Goal: Understand process/instructions: Learn how to perform a task or action

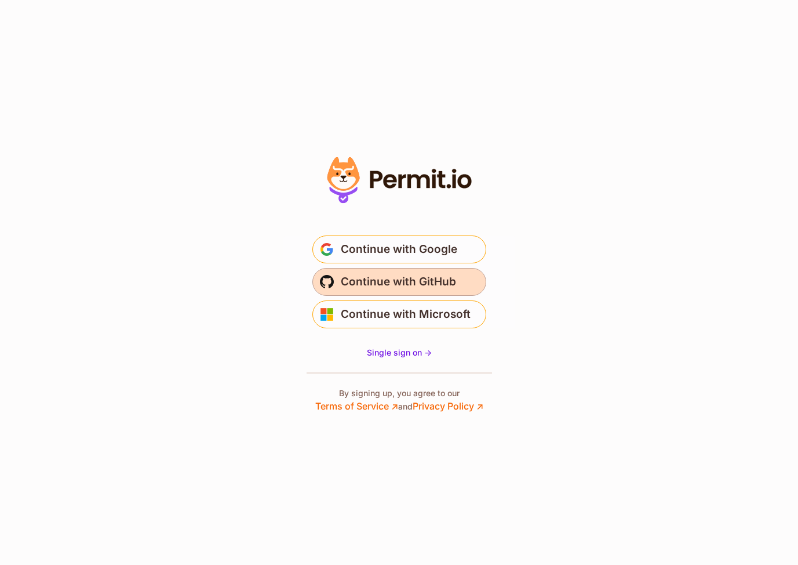
click at [409, 289] on span "Continue with GitHub" at bounding box center [398, 281] width 115 height 19
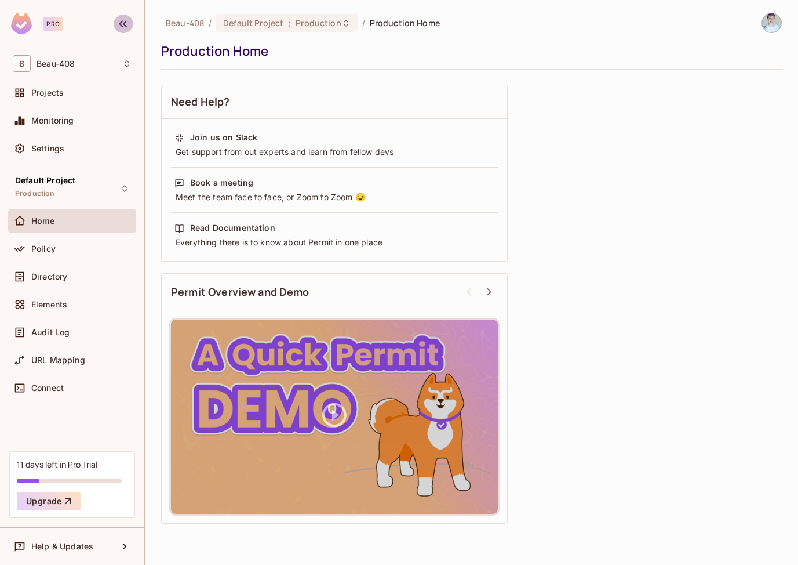
click at [120, 24] on icon "button" at bounding box center [123, 23] width 8 height 7
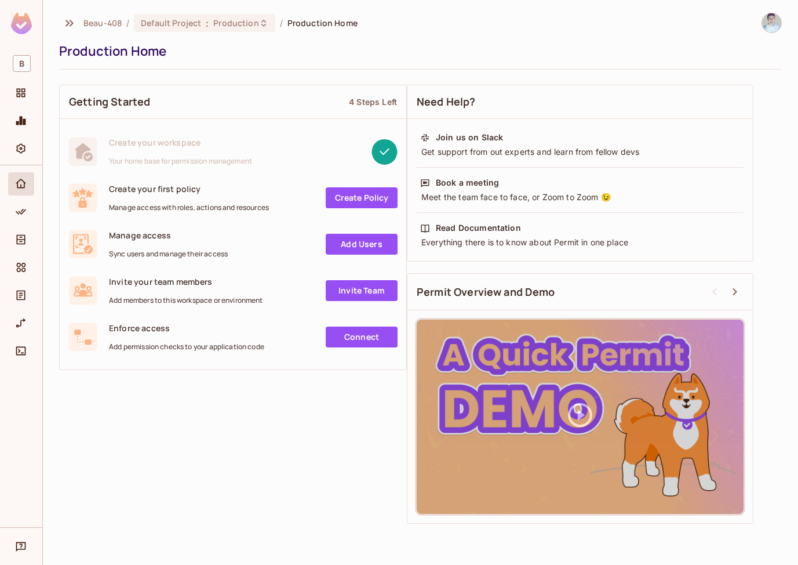
click at [763, 14] on div at bounding box center [766, 23] width 31 height 20
click at [768, 20] on img at bounding box center [771, 22] width 19 height 19
click at [703, 116] on span "Log out" at bounding box center [703, 115] width 28 height 11
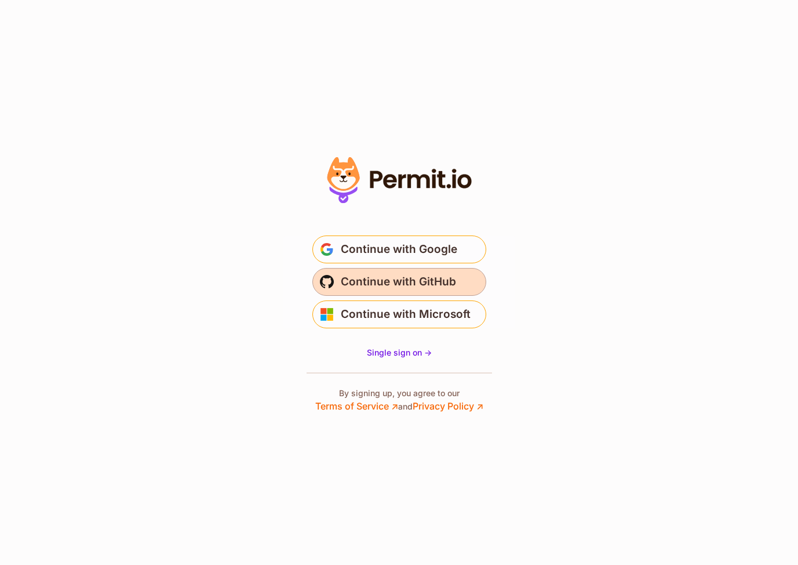
click at [405, 271] on button "Continue with GitHub" at bounding box center [399, 282] width 174 height 28
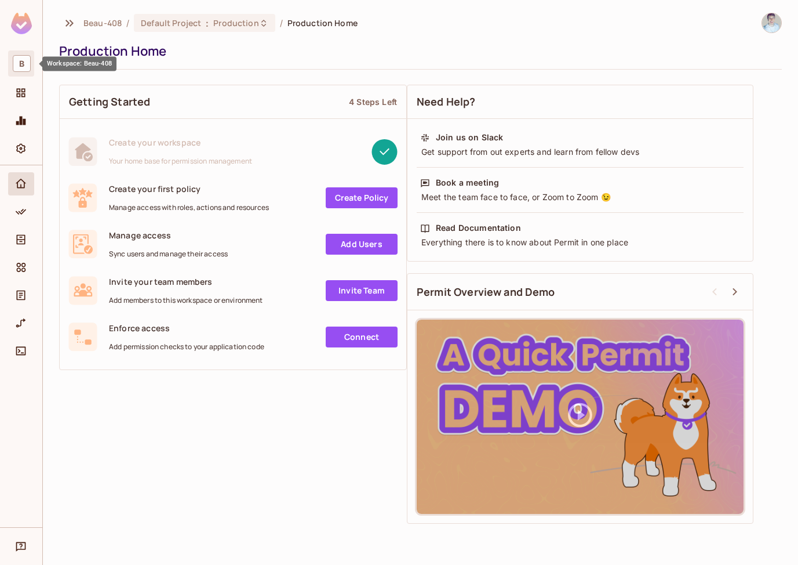
click at [28, 60] on span "B" at bounding box center [22, 63] width 18 height 17
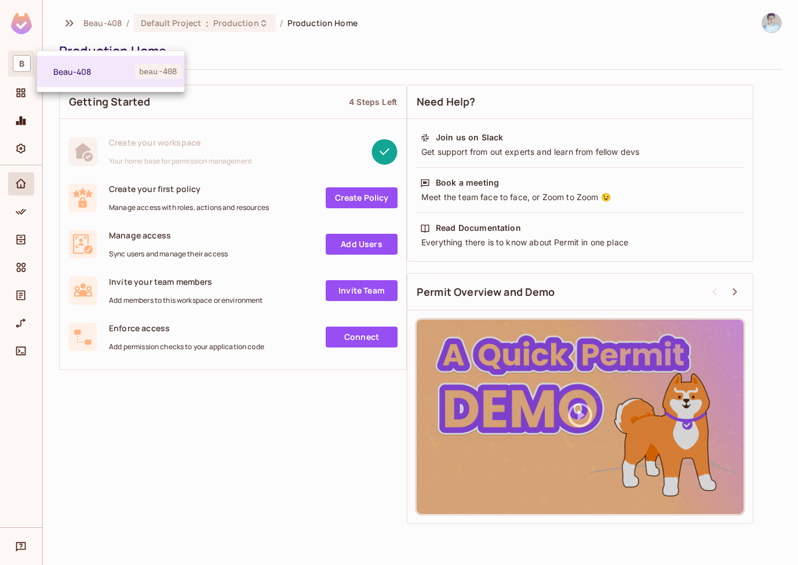
click at [28, 60] on div at bounding box center [399, 282] width 798 height 565
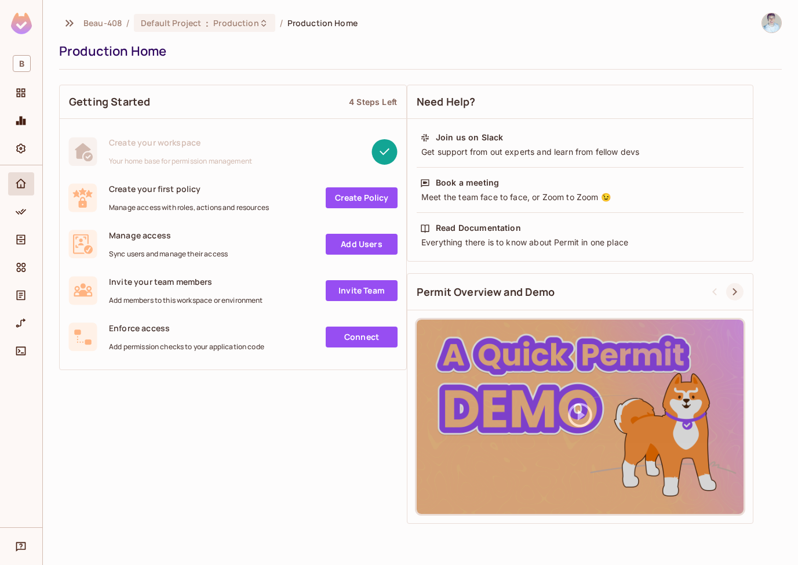
click at [735, 293] on icon at bounding box center [735, 292] width 5 height 8
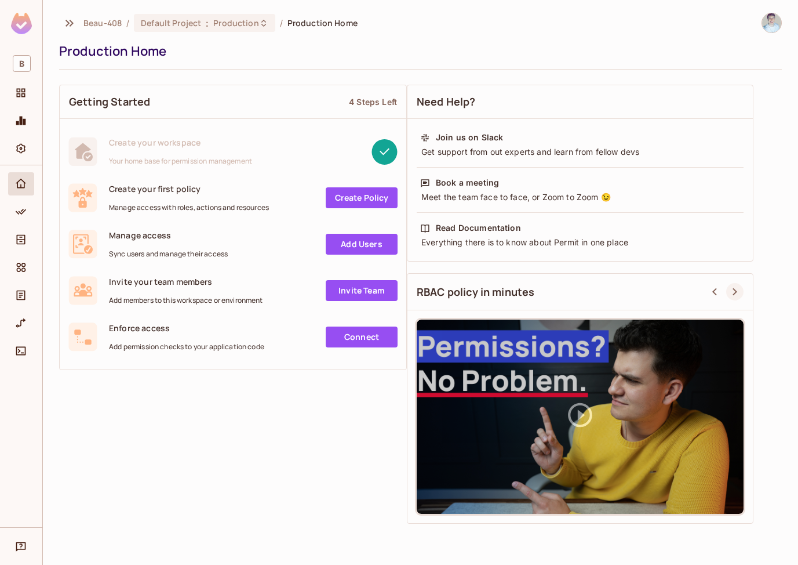
click at [735, 293] on icon at bounding box center [735, 292] width 5 height 8
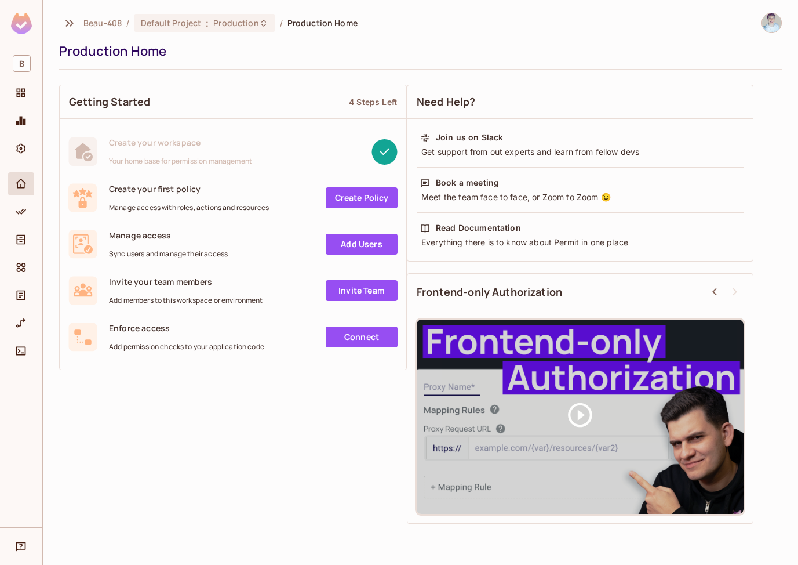
click at [770, 27] on img at bounding box center [771, 22] width 19 height 19
click at [272, 61] on div at bounding box center [399, 282] width 798 height 565
click at [86, 23] on span "Beau-408" at bounding box center [102, 22] width 38 height 11
click at [24, 24] on img at bounding box center [21, 23] width 21 height 21
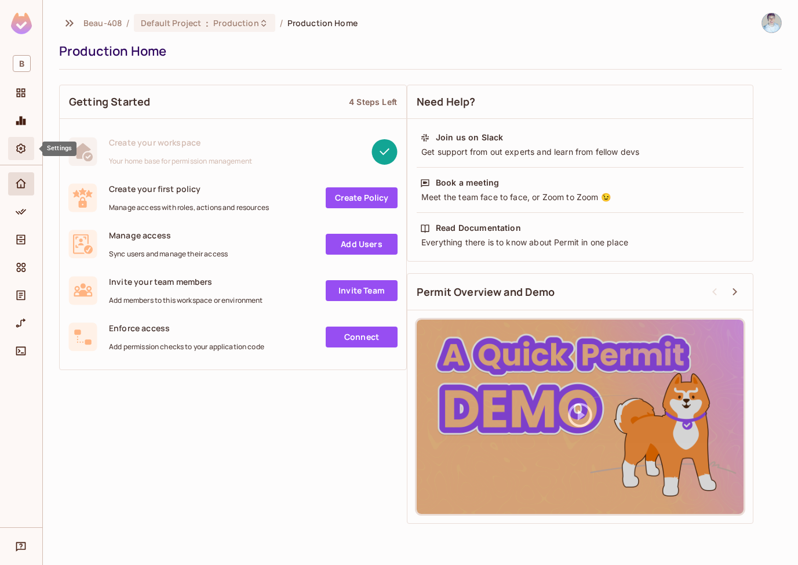
click at [16, 141] on span "Settings" at bounding box center [21, 148] width 14 height 14
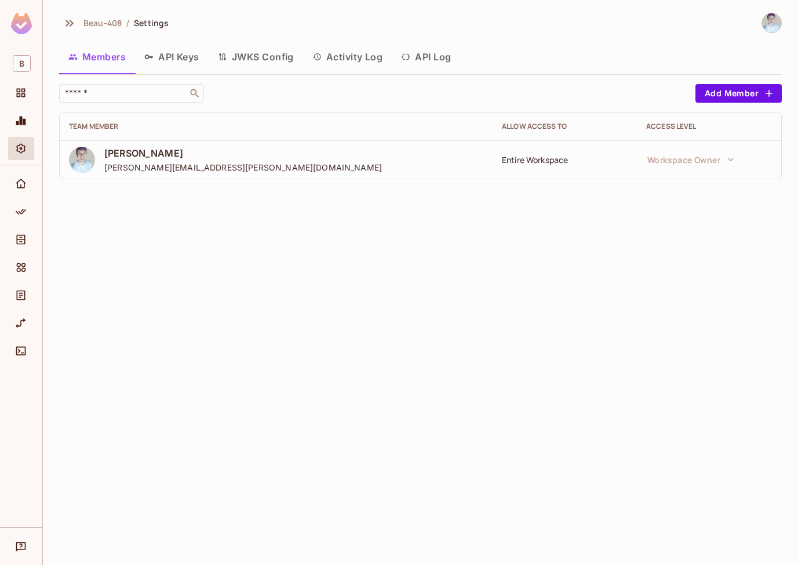
click at [435, 57] on button "API Log" at bounding box center [426, 56] width 68 height 29
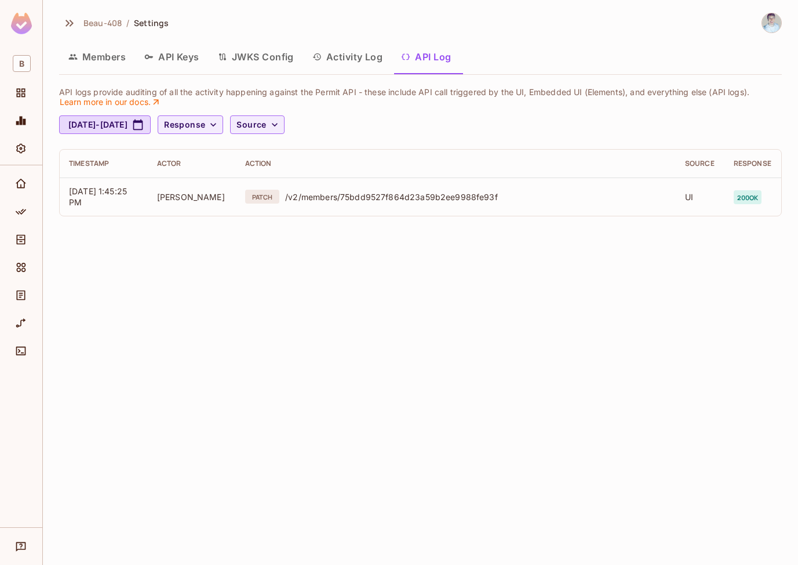
click at [359, 56] on button "Activity Log" at bounding box center [347, 56] width 89 height 29
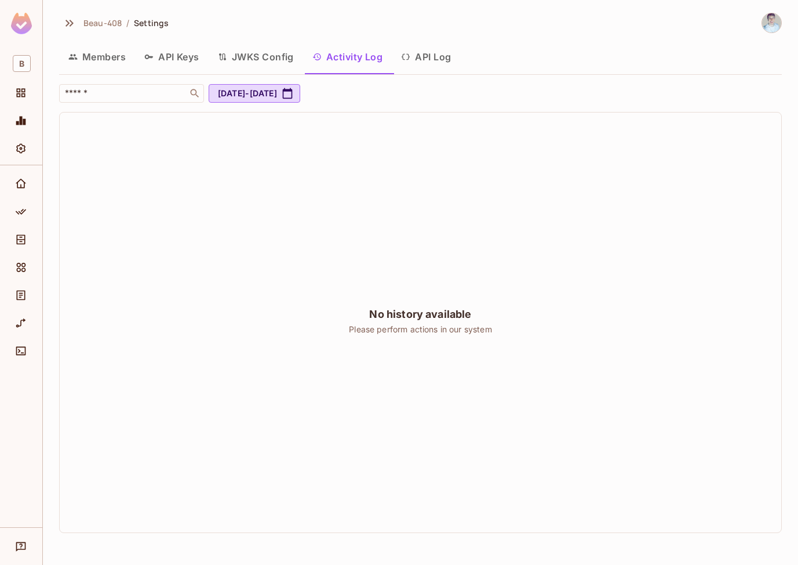
click at [272, 52] on button "JWKS Config" at bounding box center [256, 56] width 94 height 29
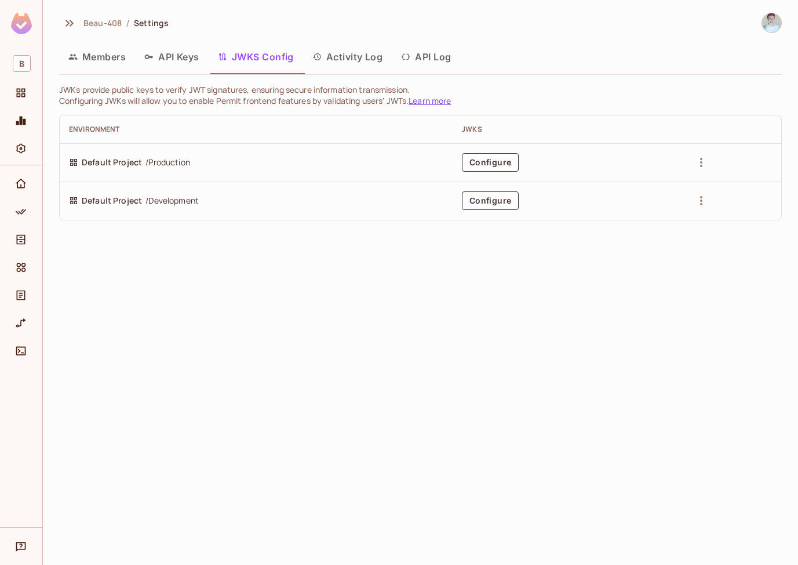
click at [170, 63] on button "API Keys" at bounding box center [172, 56] width 74 height 29
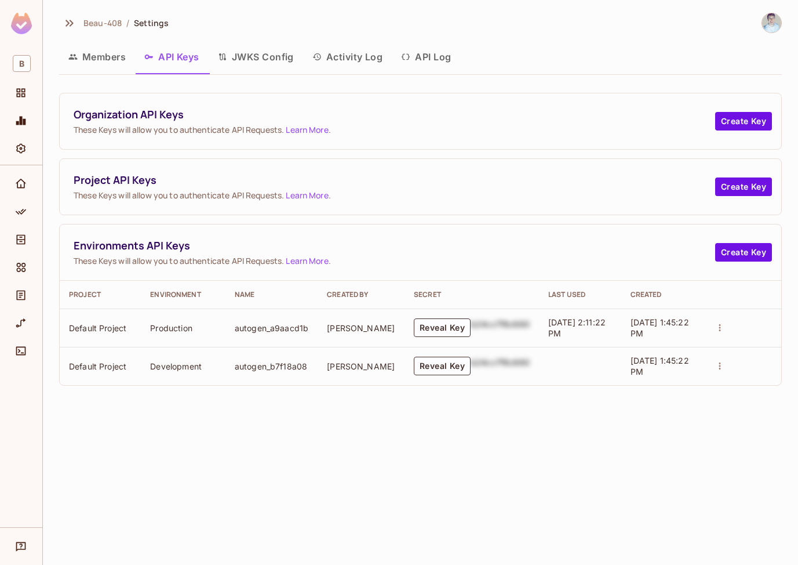
click at [105, 62] on button "Members" at bounding box center [97, 56] width 76 height 29
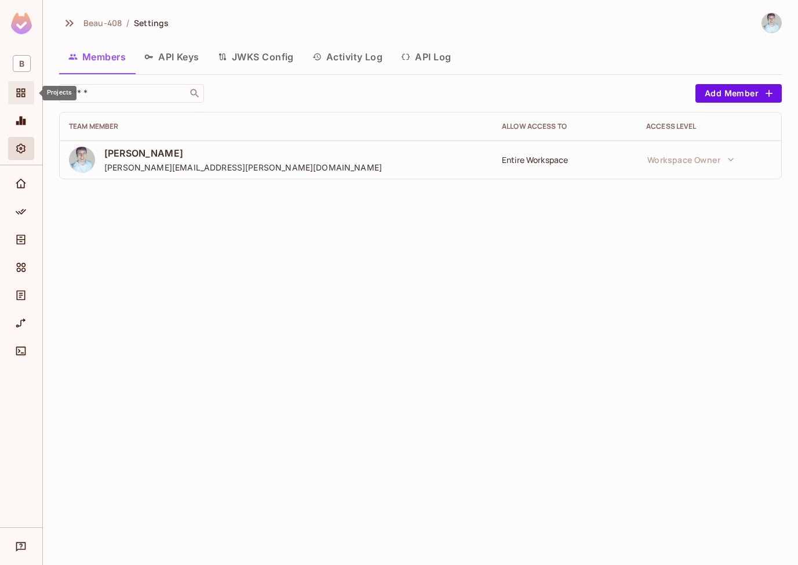
click at [21, 93] on icon "Projects" at bounding box center [21, 93] width 12 height 12
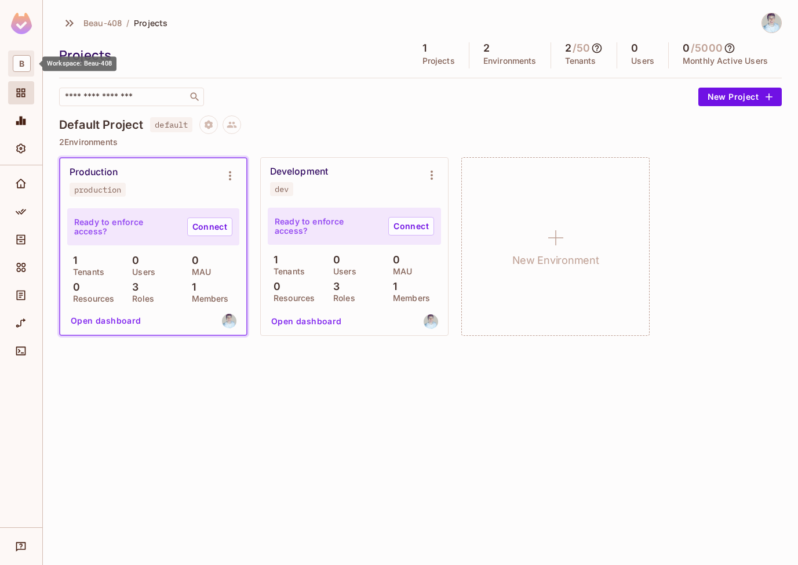
click at [25, 63] on span "B" at bounding box center [22, 63] width 18 height 17
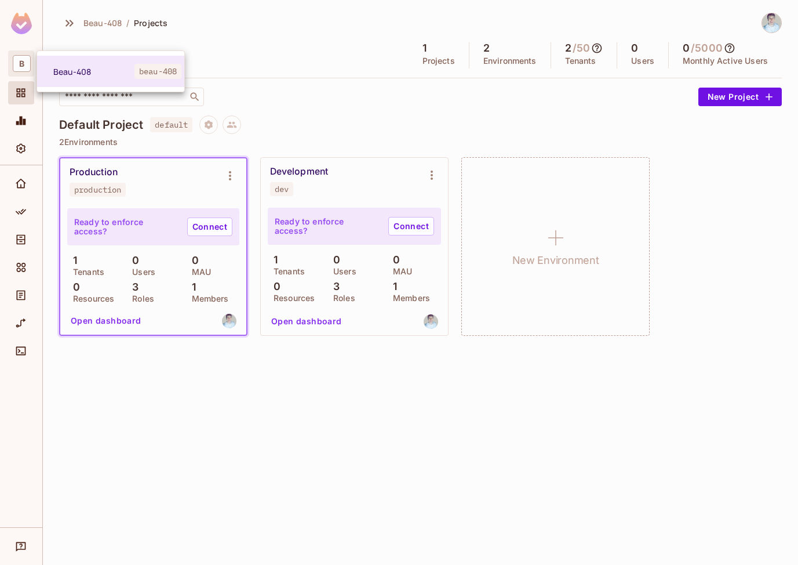
click at [320, 476] on div at bounding box center [399, 282] width 798 height 565
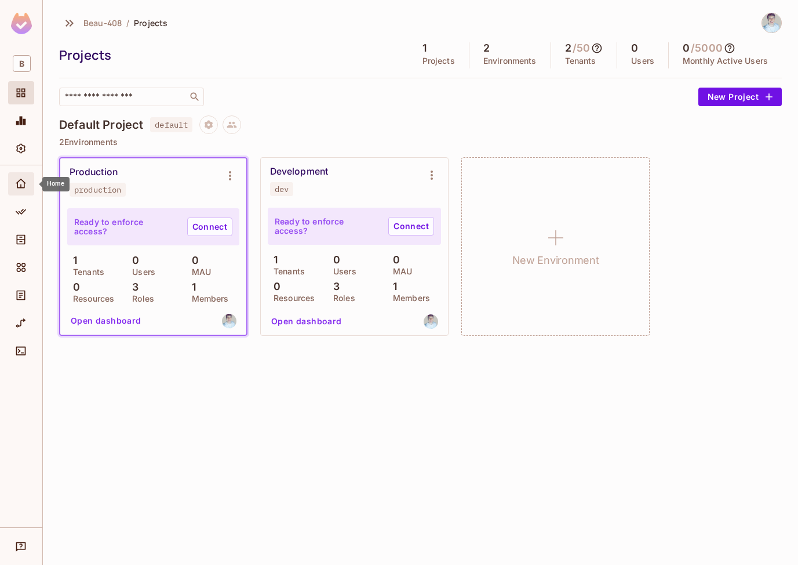
click at [21, 179] on icon "Home" at bounding box center [21, 184] width 12 height 12
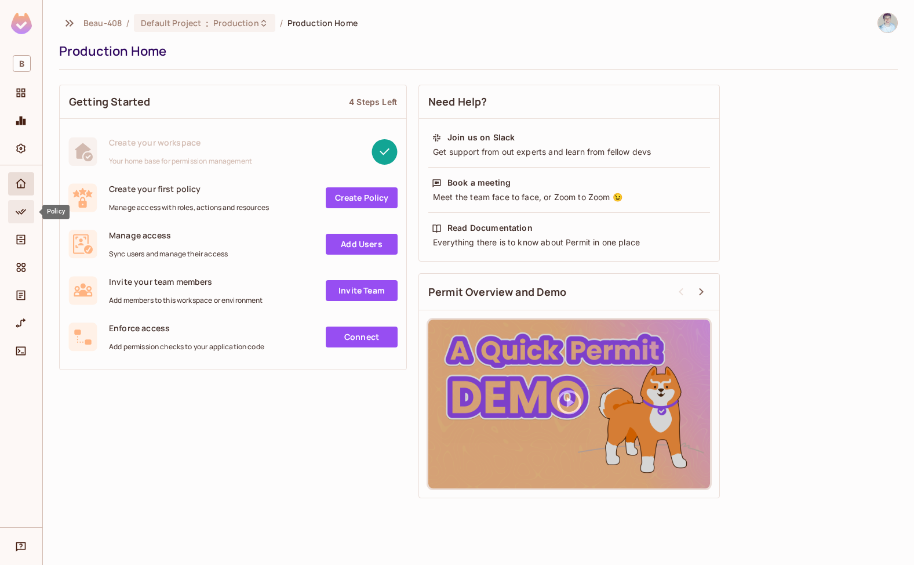
click at [17, 209] on icon "Policy" at bounding box center [21, 212] width 12 height 12
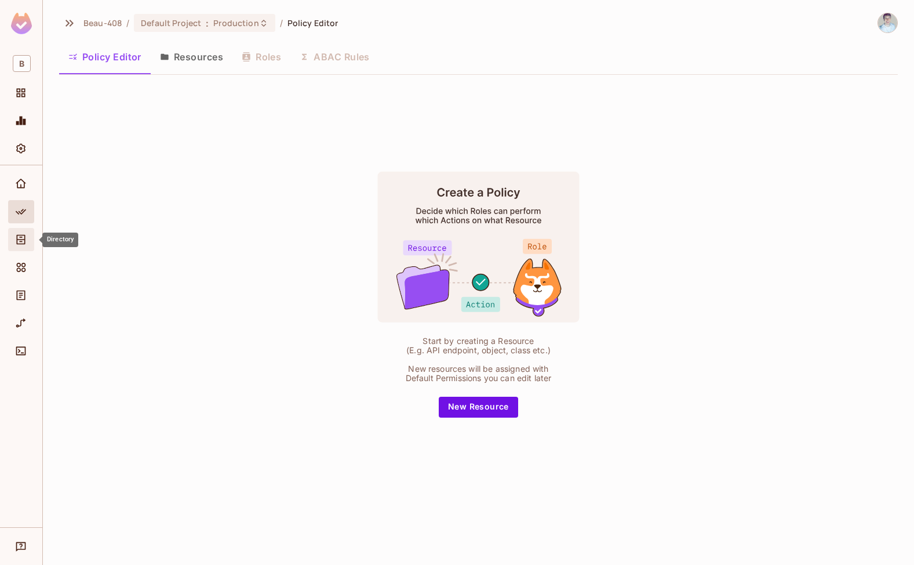
click at [19, 240] on icon "Directory" at bounding box center [21, 240] width 12 height 12
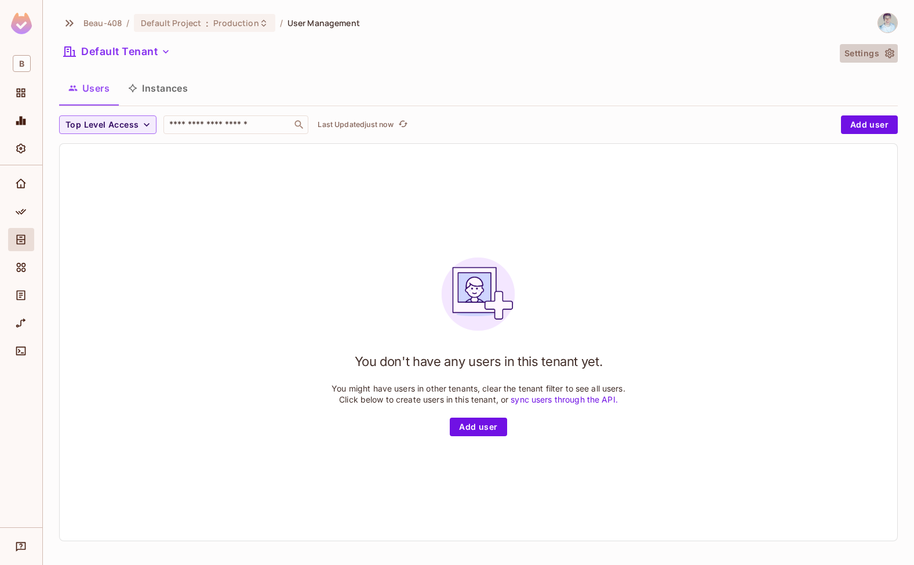
click at [797, 53] on icon "button" at bounding box center [889, 54] width 9 height 10
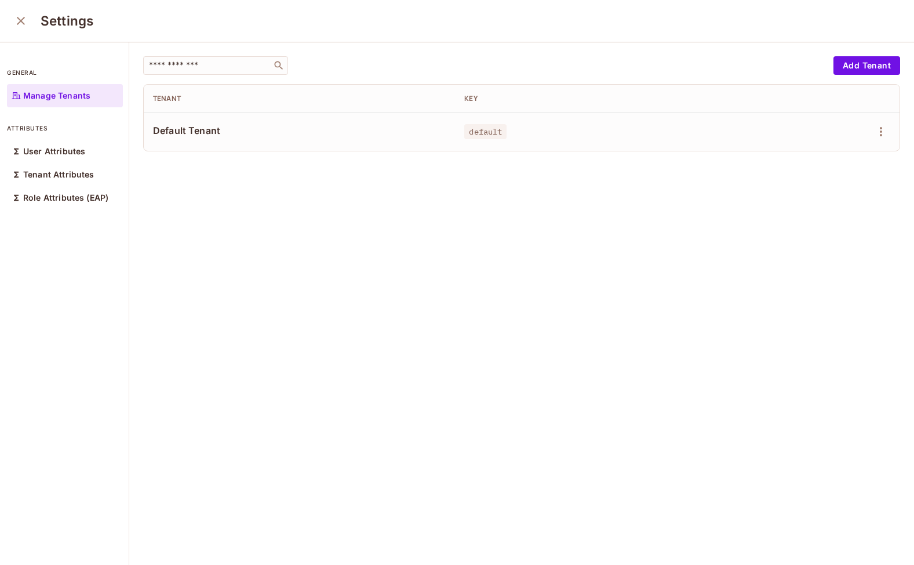
click at [21, 26] on icon "close" at bounding box center [21, 21] width 14 height 14
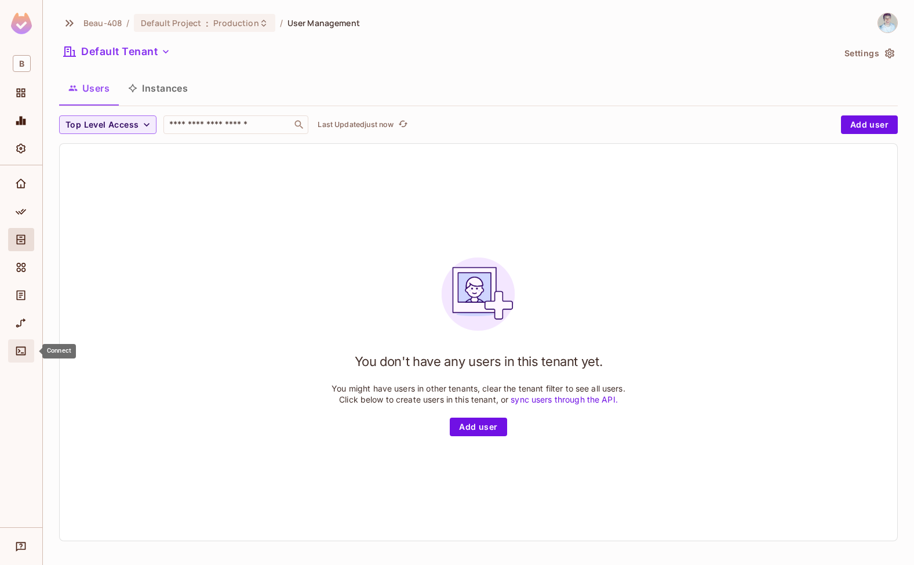
click at [21, 356] on icon "Connect" at bounding box center [21, 351] width 12 height 12
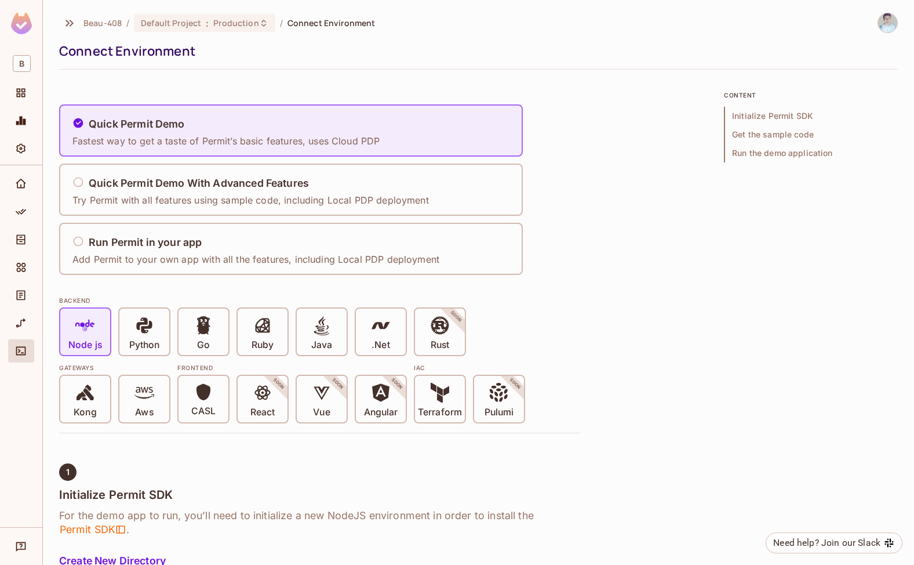
click at [134, 238] on h5 "Run Permit in your app" at bounding box center [145, 242] width 113 height 12
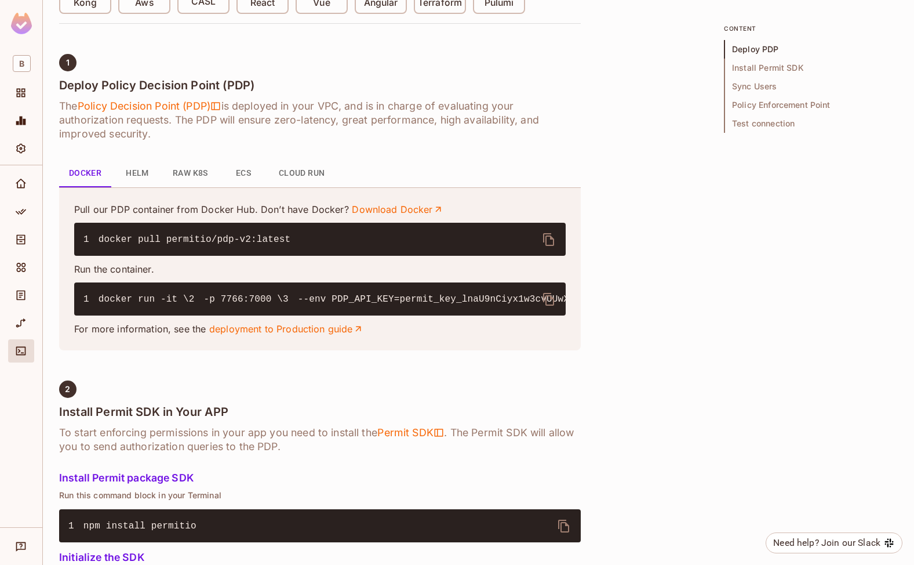
scroll to position [416, 0]
